Goal: Complete application form

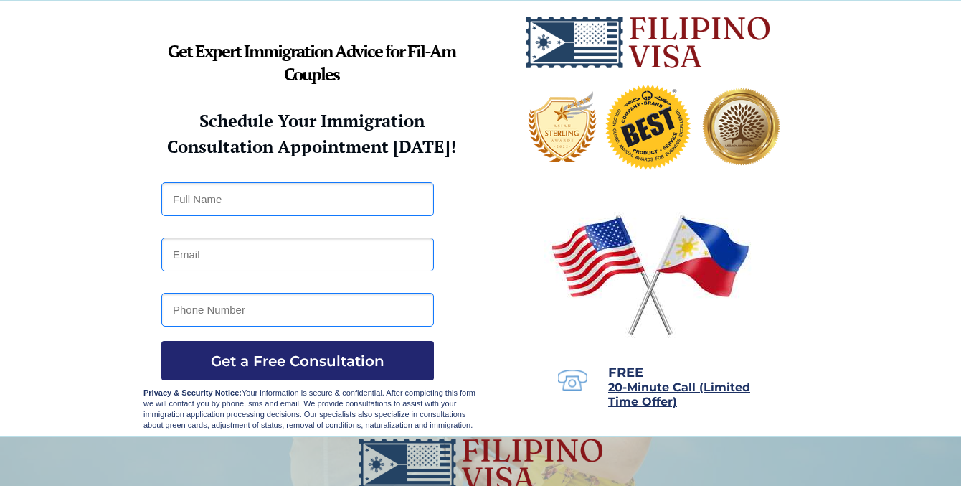
click at [253, 207] on input "text" at bounding box center [297, 199] width 273 height 34
type input "[PERSON_NAME]"
type input "[EMAIL_ADDRESS][DOMAIN_NAME]"
click at [277, 311] on input "tel" at bounding box center [297, 310] width 273 height 34
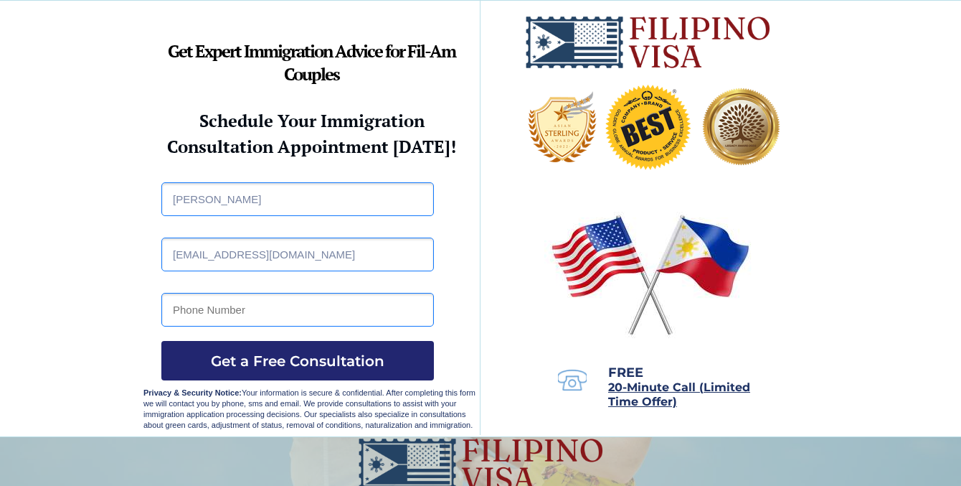
click at [273, 314] on input "tel" at bounding box center [297, 310] width 273 height 34
click at [357, 305] on input "tel" at bounding box center [297, 310] width 273 height 34
click at [624, 273] on img at bounding box center [651, 274] width 212 height 136
click at [227, 304] on input "tel" at bounding box center [297, 310] width 273 height 34
click at [133, 258] on div at bounding box center [480, 219] width 961 height 436
